Goal: Obtain resource: Download file/media

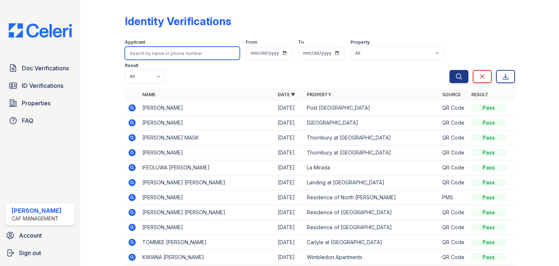
click at [180, 55] on input "search" at bounding box center [182, 53] width 115 height 13
type input "janette"
click at [449, 70] on button "Search" at bounding box center [458, 76] width 19 height 13
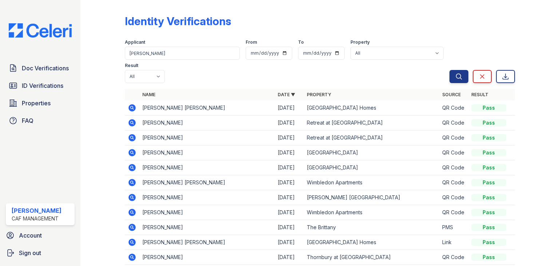
scroll to position [1, 0]
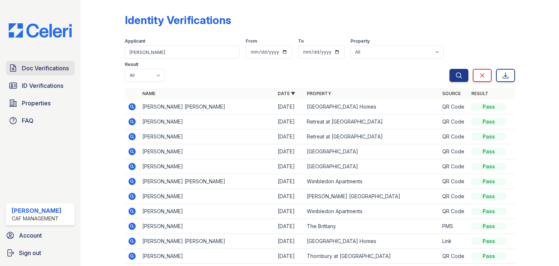
click at [59, 61] on link "Doc Verifications" at bounding box center [40, 68] width 69 height 15
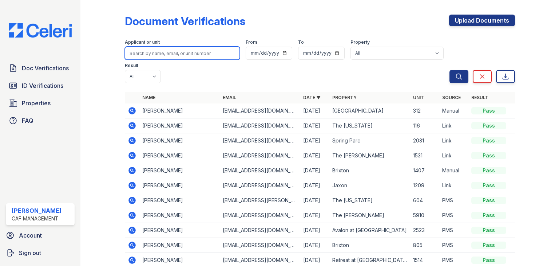
click at [146, 53] on input "search" at bounding box center [182, 53] width 115 height 13
type input "janette"
click at [449, 70] on button "Search" at bounding box center [458, 76] width 19 height 13
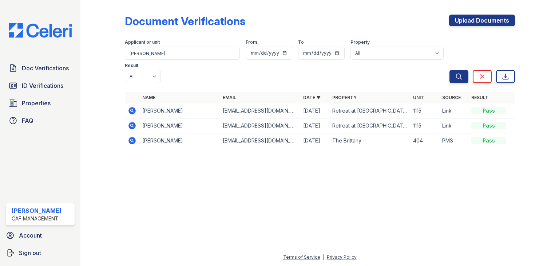
click at [129, 122] on icon at bounding box center [131, 125] width 7 height 7
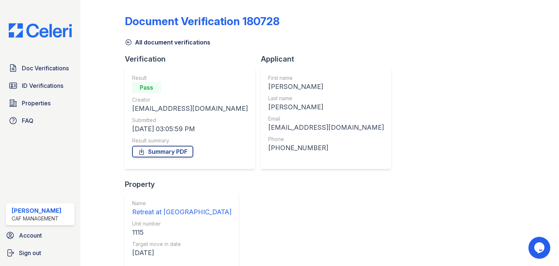
scroll to position [59, 0]
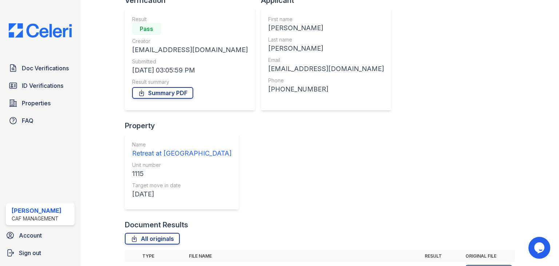
click at [203, 262] on td "I am sharing 'dxweb' with you.pdf" at bounding box center [304, 271] width 236 height 18
click at [128, 265] on icon at bounding box center [131, 270] width 7 height 7
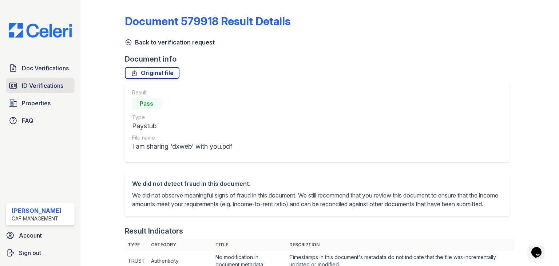
click at [39, 86] on span "ID Verifications" at bounding box center [42, 85] width 41 height 9
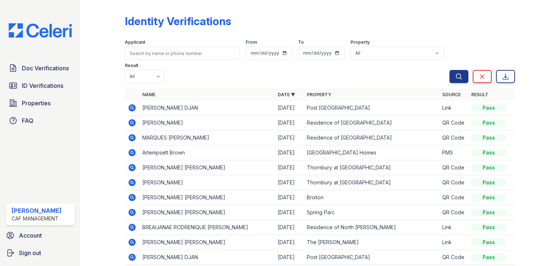
click at [47, 63] on link "Doc Verifications" at bounding box center [40, 68] width 69 height 15
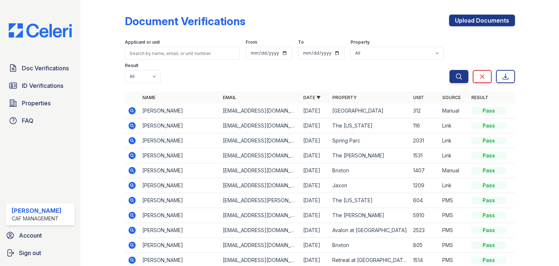
click at [160, 45] on div "Applicant or unit" at bounding box center [182, 42] width 115 height 7
click at [159, 53] on input "search" at bounding box center [182, 53] width 115 height 13
type input "janette"
click at [449, 70] on button "Search" at bounding box center [458, 76] width 19 height 13
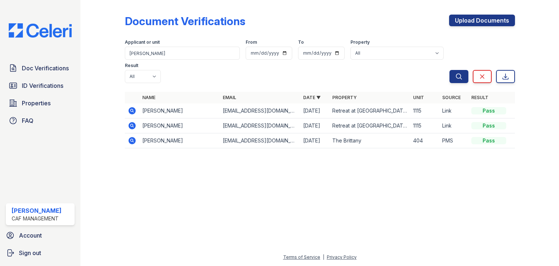
click at [154, 103] on td "Janette Carranza" at bounding box center [179, 110] width 80 height 15
click at [119, 84] on div at bounding box center [108, 79] width 32 height 152
click at [144, 103] on td "Janette Carranza" at bounding box center [179, 110] width 80 height 15
click at [134, 107] on icon at bounding box center [131, 110] width 7 height 7
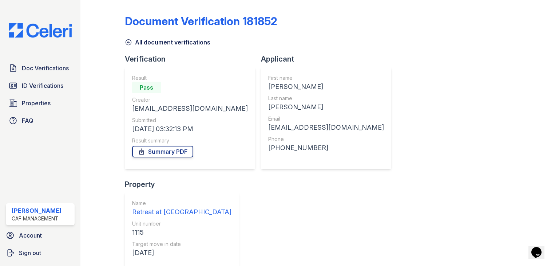
scroll to position [94, 0]
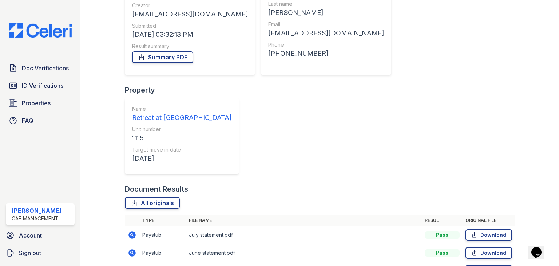
click at [486, 264] on link "Download" at bounding box center [488, 270] width 47 height 12
click at [501, 247] on link "Download" at bounding box center [488, 253] width 47 height 12
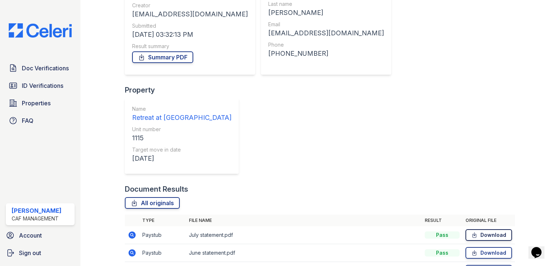
click at [497, 229] on link "Download" at bounding box center [488, 235] width 47 height 12
